Goal: Task Accomplishment & Management: Manage account settings

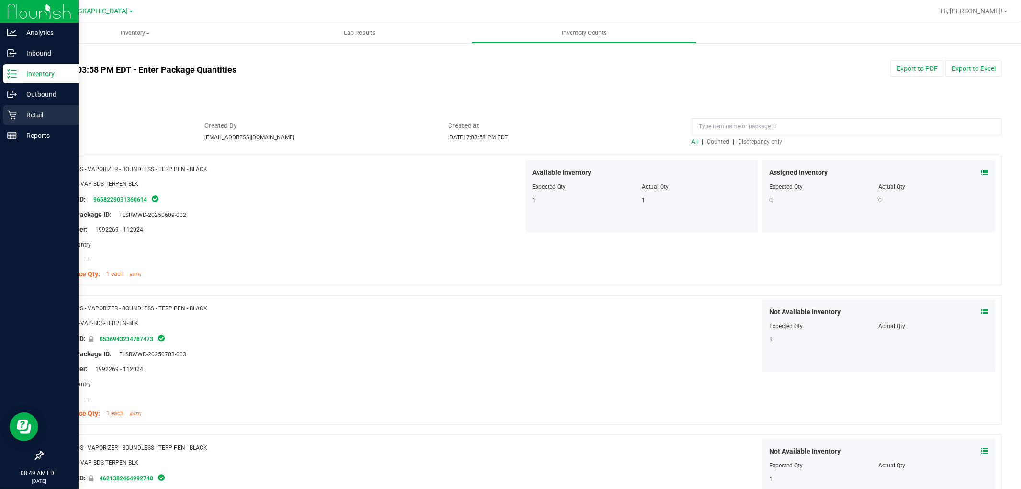
click at [37, 112] on p "Retail" at bounding box center [45, 114] width 57 height 11
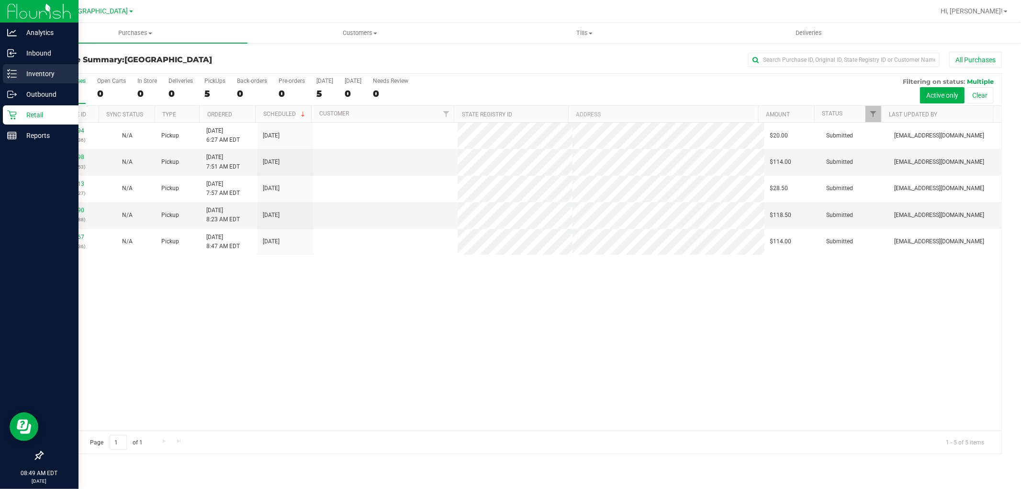
click at [26, 70] on p "Inventory" at bounding box center [45, 73] width 57 height 11
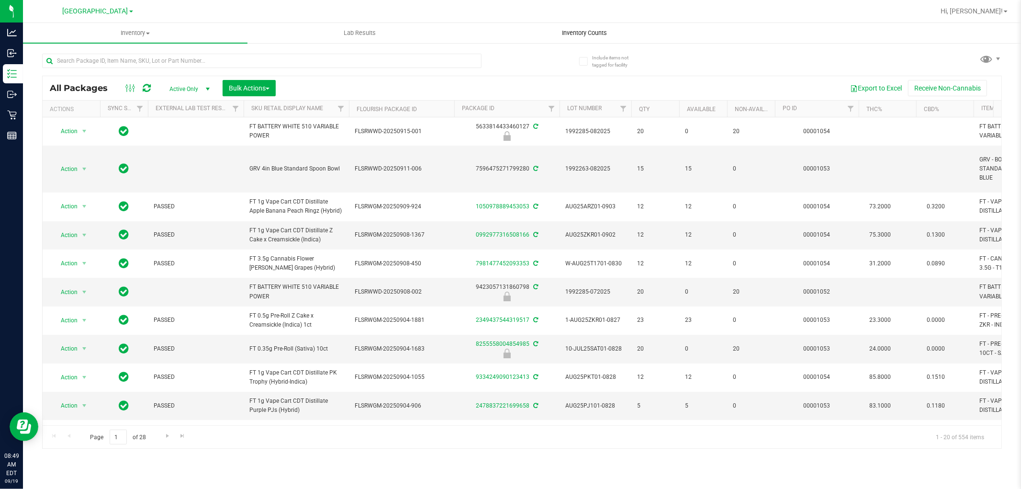
click at [567, 34] on span "Inventory Counts" at bounding box center [584, 33] width 71 height 9
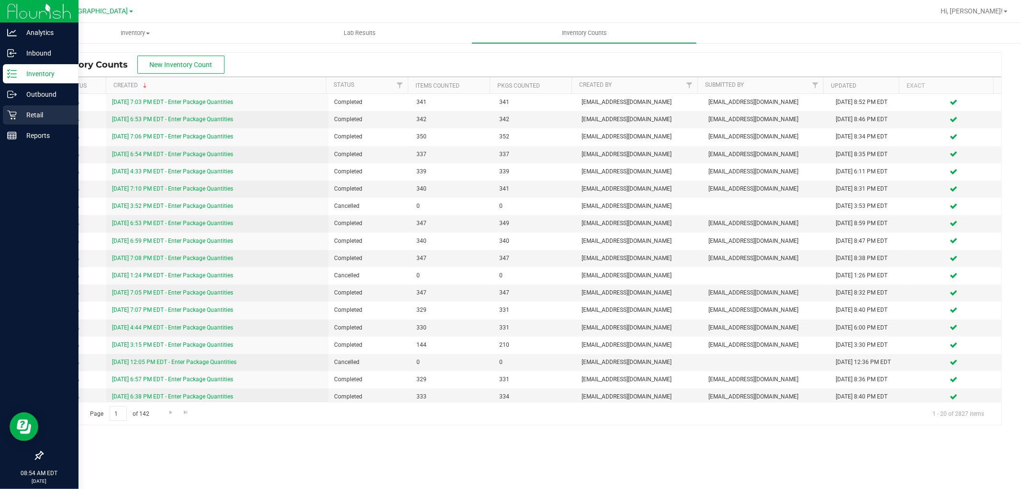
click at [24, 115] on p "Retail" at bounding box center [45, 114] width 57 height 11
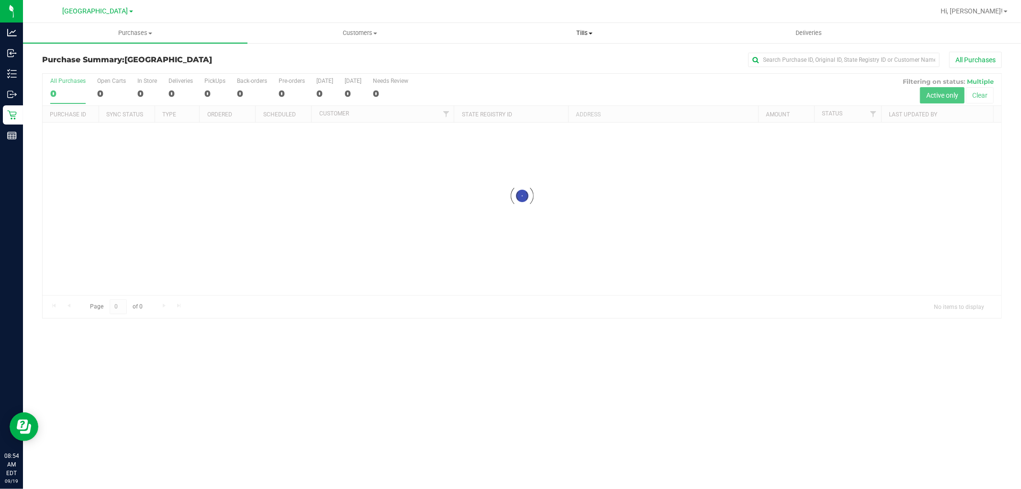
click at [585, 32] on span "Tills" at bounding box center [584, 33] width 224 height 9
click at [525, 53] on li "Manage tills" at bounding box center [584, 57] width 225 height 11
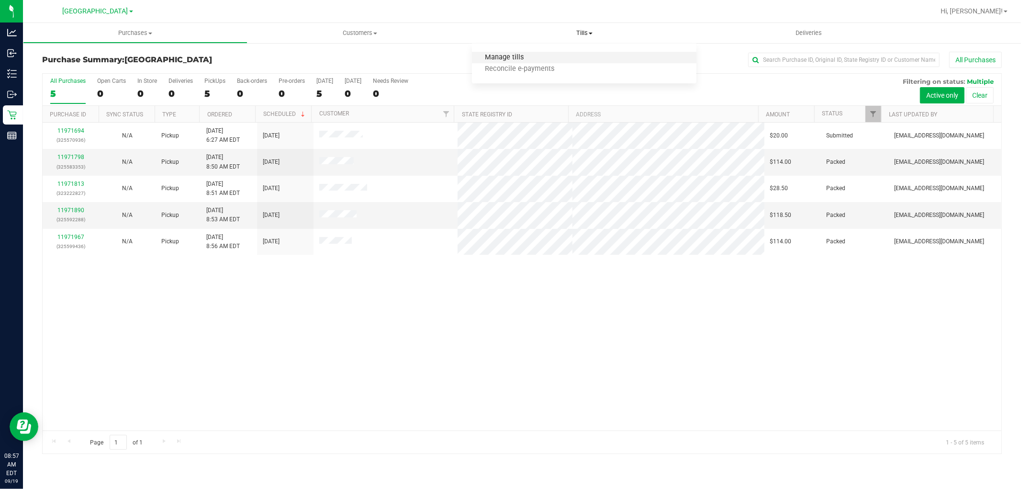
click at [495, 56] on span "Manage tills" at bounding box center [504, 58] width 65 height 8
